Goal: Navigation & Orientation: Find specific page/section

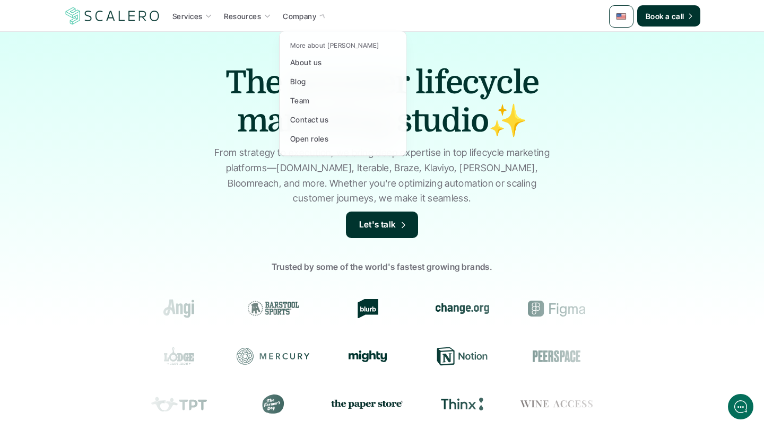
click at [309, 19] on p "Company" at bounding box center [299, 16] width 33 height 11
click at [309, 68] on div "About us" at bounding box center [309, 62] width 38 height 13
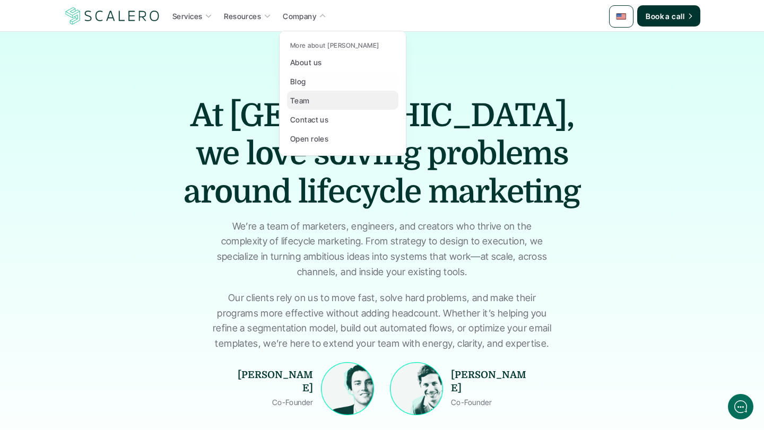
click at [304, 99] on p "Team" at bounding box center [300, 100] width 20 height 11
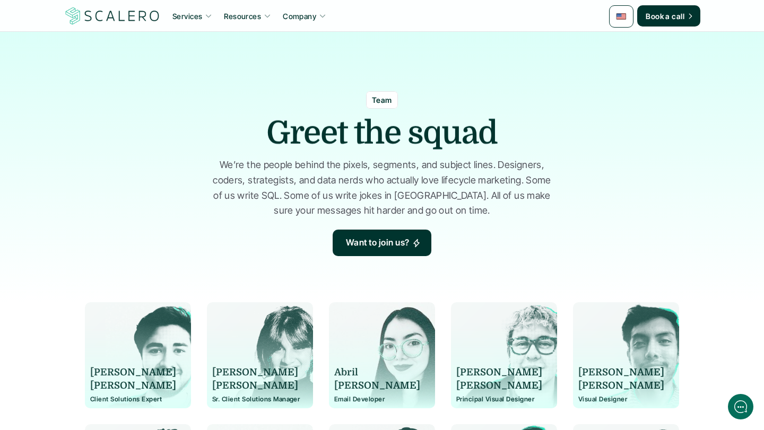
click at [623, 13] on img at bounding box center [621, 16] width 11 height 11
